Goal: Book appointment/travel/reservation

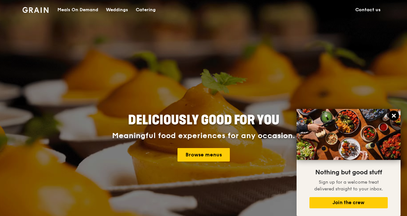
click at [394, 115] on icon at bounding box center [394, 116] width 4 height 4
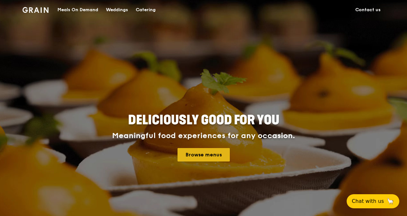
click at [191, 159] on link "Browse menus" at bounding box center [203, 154] width 52 height 13
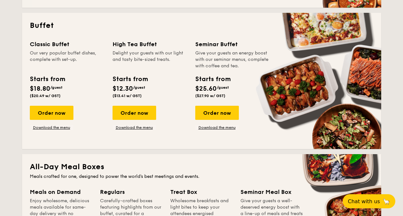
scroll to position [289, 0]
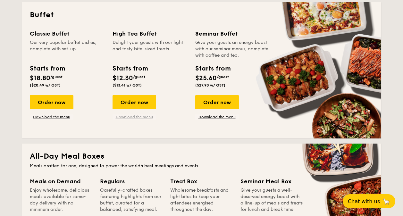
click at [140, 117] on link "Download the menu" at bounding box center [135, 117] width 44 height 5
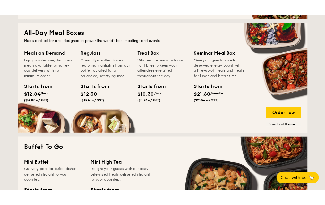
scroll to position [385, 0]
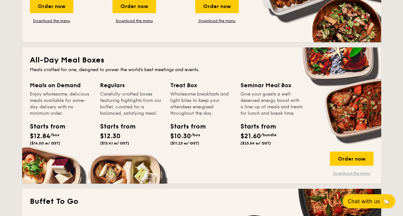
click at [337, 173] on link "Download the menu" at bounding box center [352, 173] width 44 height 5
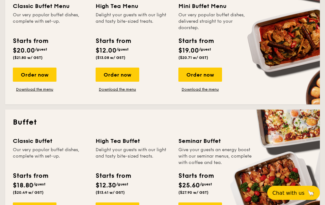
scroll to position [257, 0]
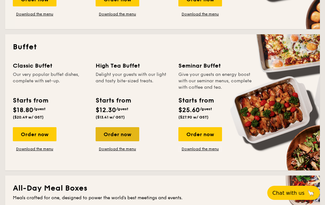
click at [114, 137] on div "Order now" at bounding box center [118, 134] width 44 height 14
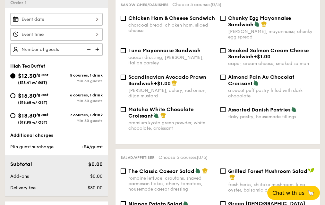
scroll to position [127, 0]
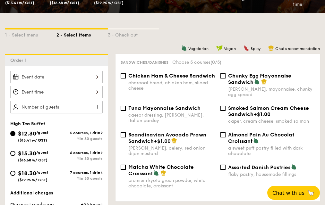
click at [88, 74] on input "$12.30 /guest ($13.41 w/ GST)" at bounding box center [56, 77] width 92 height 13
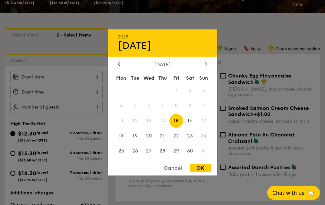
click at [205, 64] on icon at bounding box center [206, 64] width 3 height 4
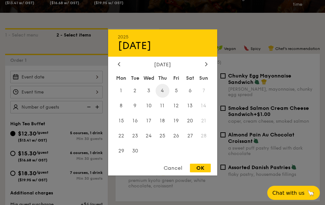
click at [165, 90] on span "4" at bounding box center [163, 91] width 14 height 14
click at [206, 167] on div "OK" at bounding box center [200, 168] width 21 height 9
type input "[DATE]"
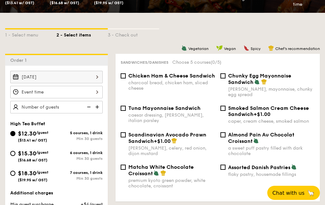
click at [96, 97] on div "[DATE]" at bounding box center [56, 92] width 92 height 43
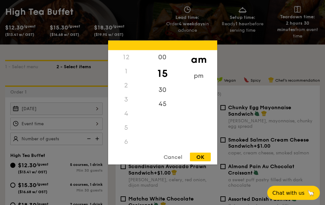
scroll to position [76, 0]
drag, startPoint x: 127, startPoint y: 96, endPoint x: 133, endPoint y: 93, distance: 7.0
click at [127, 96] on div "8" at bounding box center [126, 96] width 36 height 19
click at [164, 58] on div "00" at bounding box center [162, 59] width 36 height 19
drag, startPoint x: 199, startPoint y: 152, endPoint x: 192, endPoint y: 161, distance: 11.0
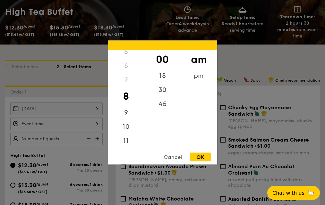
click at [200, 157] on div "OK" at bounding box center [200, 157] width 21 height 9
type input "8:00AM"
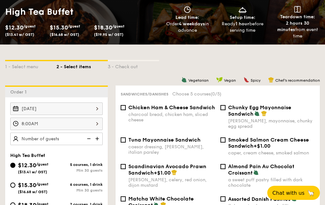
click at [83, 126] on input "8:00AM" at bounding box center [56, 124] width 92 height 13
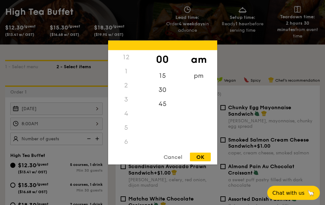
scroll to position [42, 0]
drag, startPoint x: 121, startPoint y: 115, endPoint x: 127, endPoint y: 113, distance: 5.9
click at [128, 113] on div "7" at bounding box center [126, 114] width 36 height 14
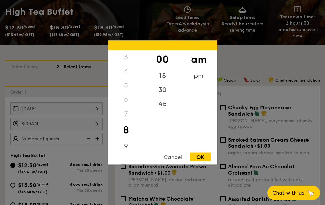
click at [203, 157] on div "OK" at bounding box center [200, 157] width 21 height 9
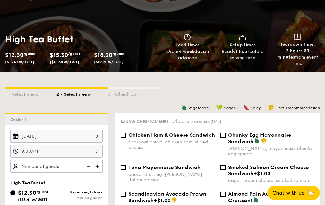
scroll to position [64, 0]
